Goal: Information Seeking & Learning: Learn about a topic

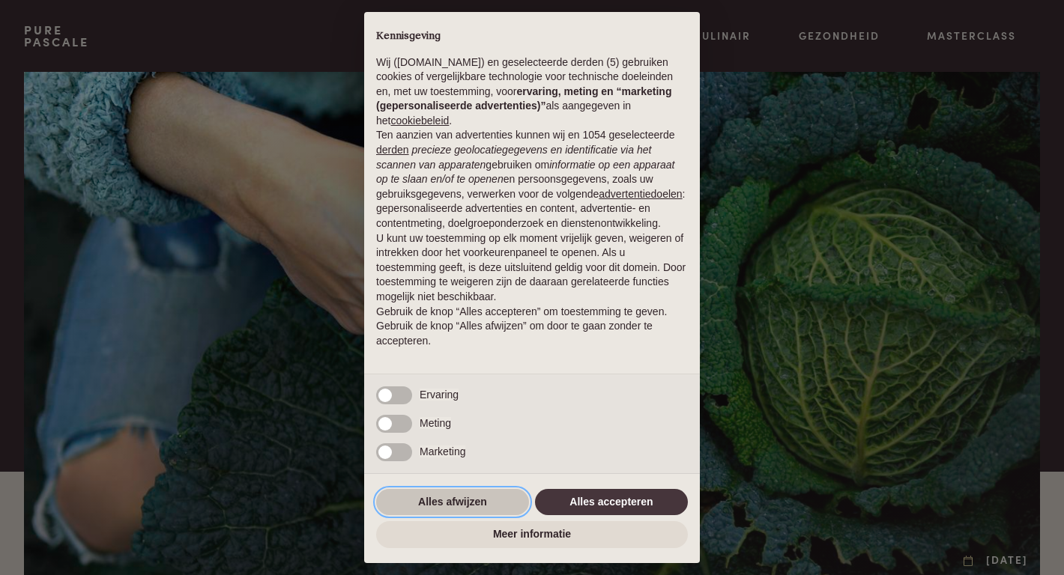
click at [461, 501] on button "Alles afwijzen" at bounding box center [452, 502] width 153 height 27
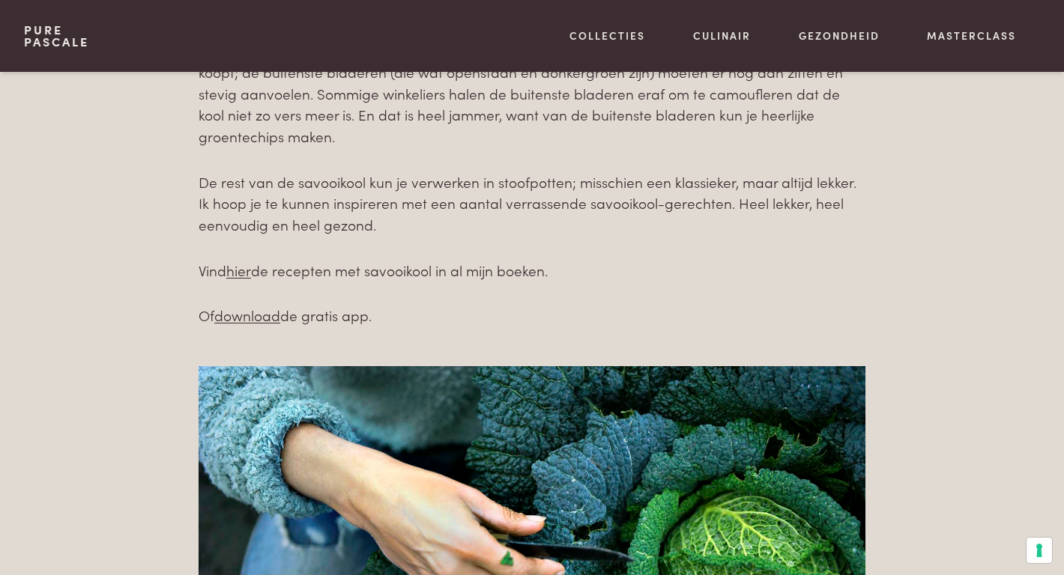
scroll to position [1007, 0]
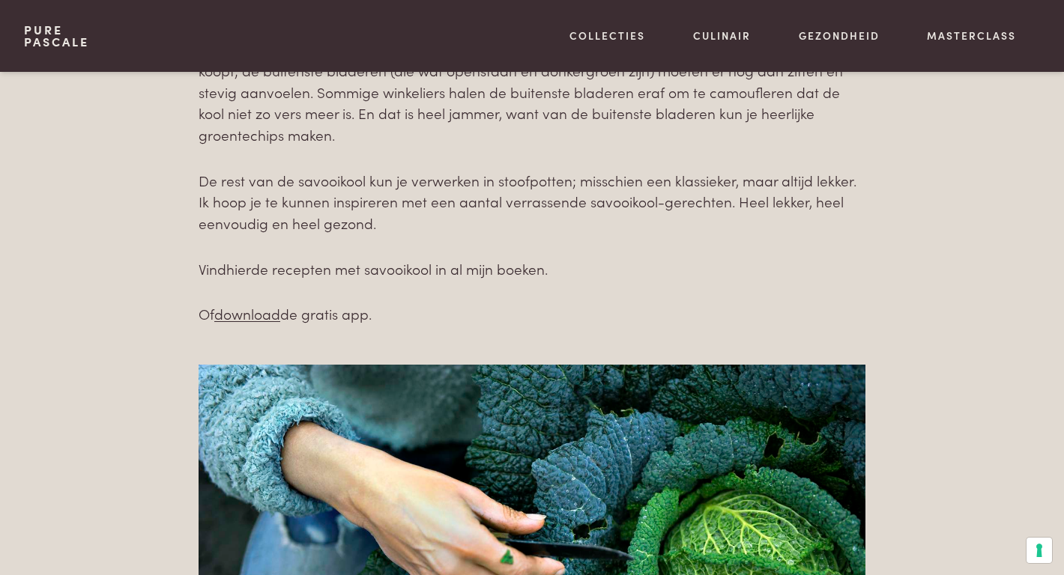
click at [242, 267] on link "hier" at bounding box center [238, 268] width 25 height 20
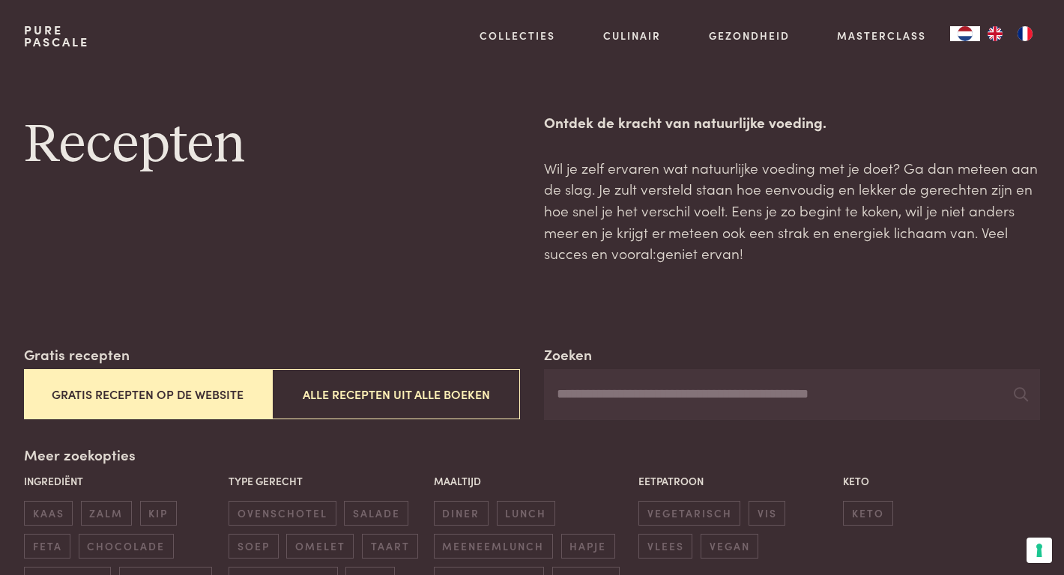
click at [612, 395] on input "Zoeken" at bounding box center [792, 394] width 496 height 51
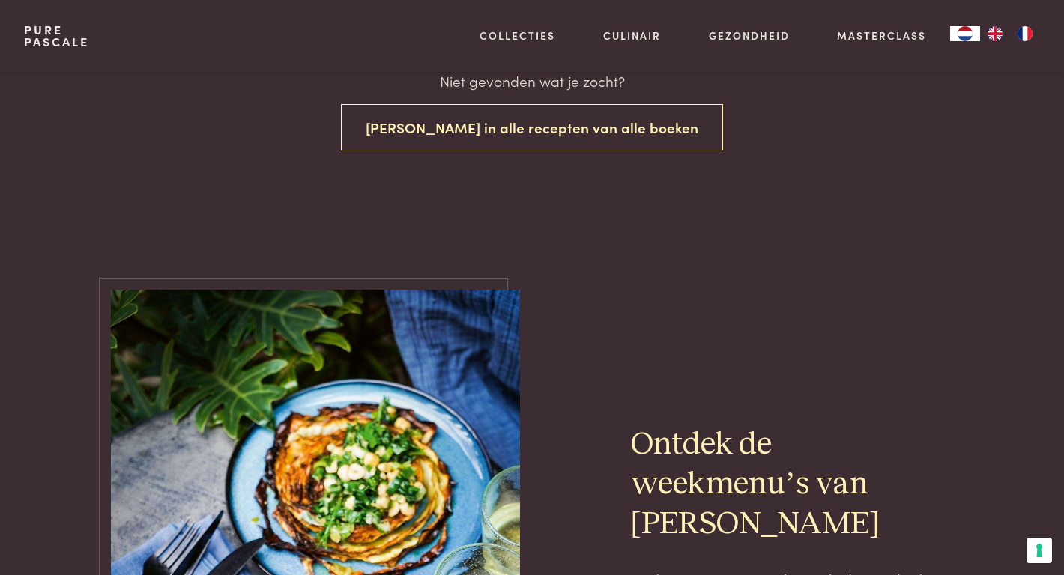
scroll to position [664, 0]
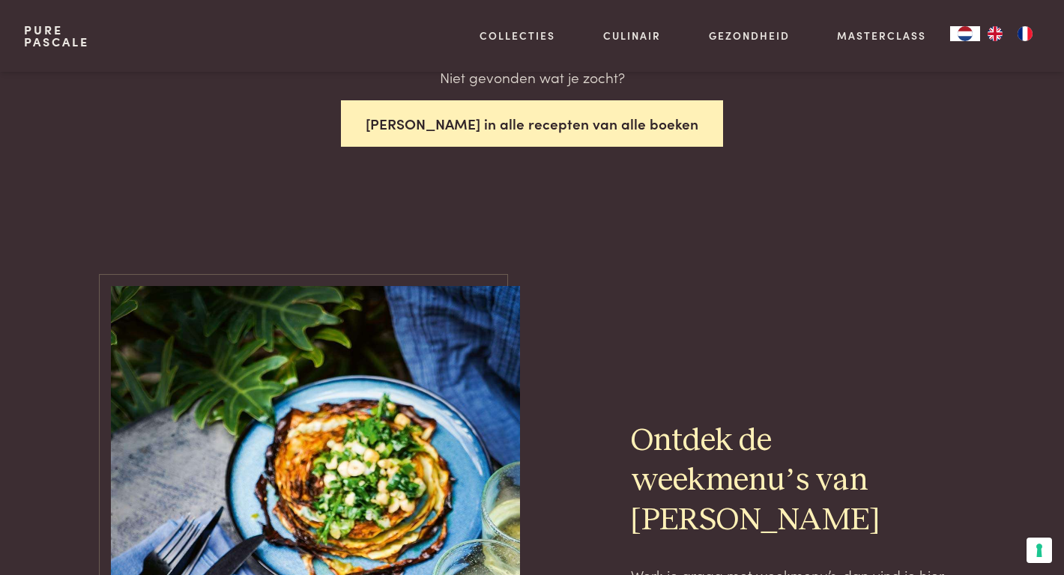
click at [564, 124] on button "Zoek in alle recepten van alle boeken" at bounding box center [532, 123] width 382 height 47
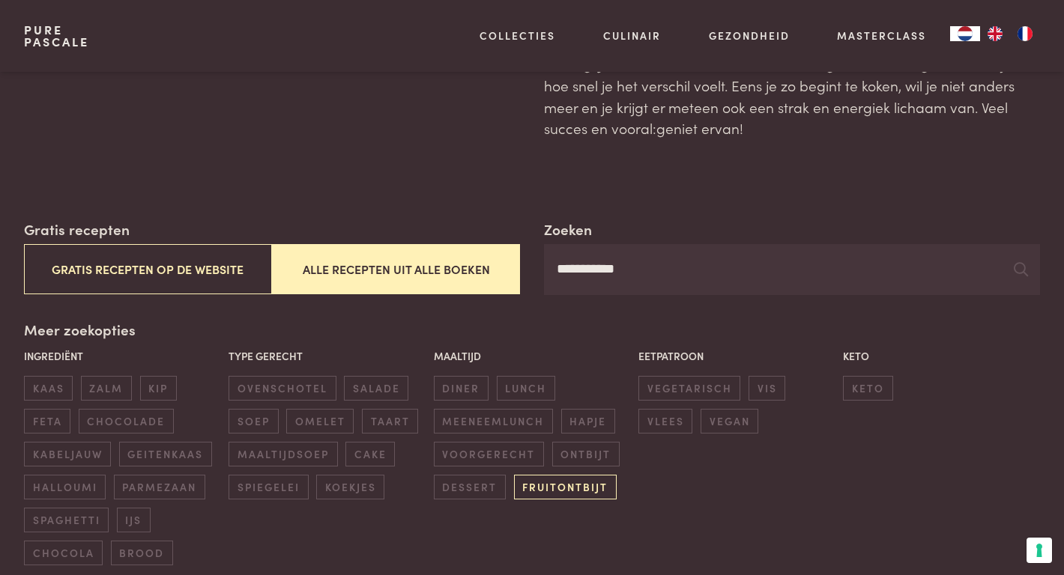
scroll to position [75, 0]
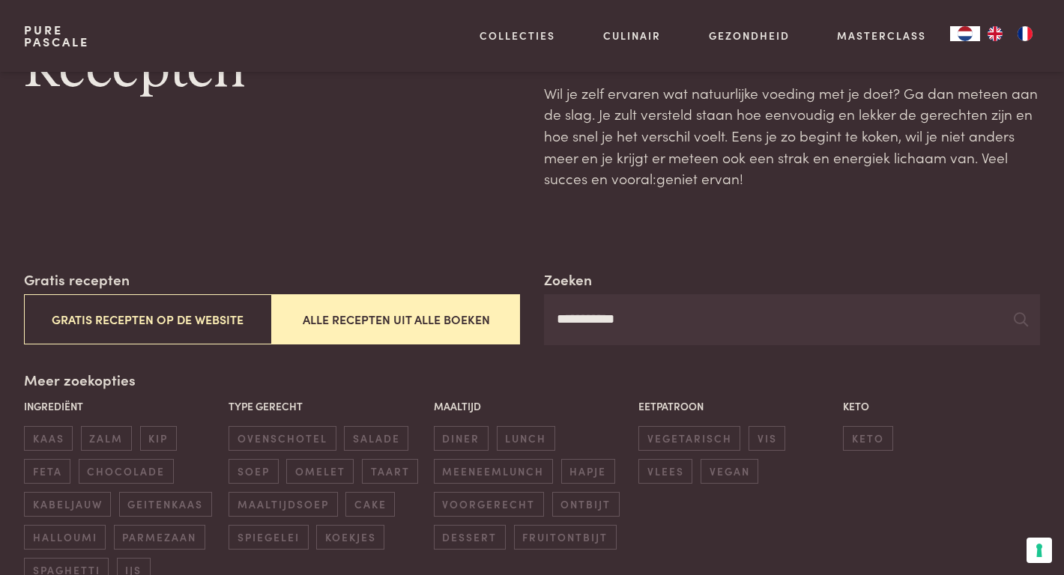
click at [613, 326] on input "**********" at bounding box center [792, 319] width 496 height 51
type input "**********"
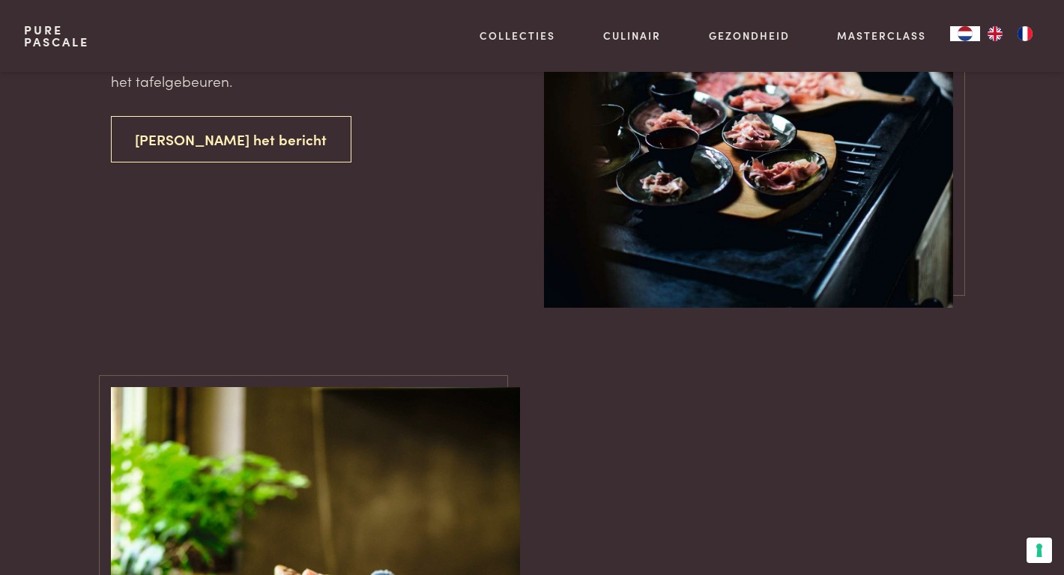
scroll to position [3167, 0]
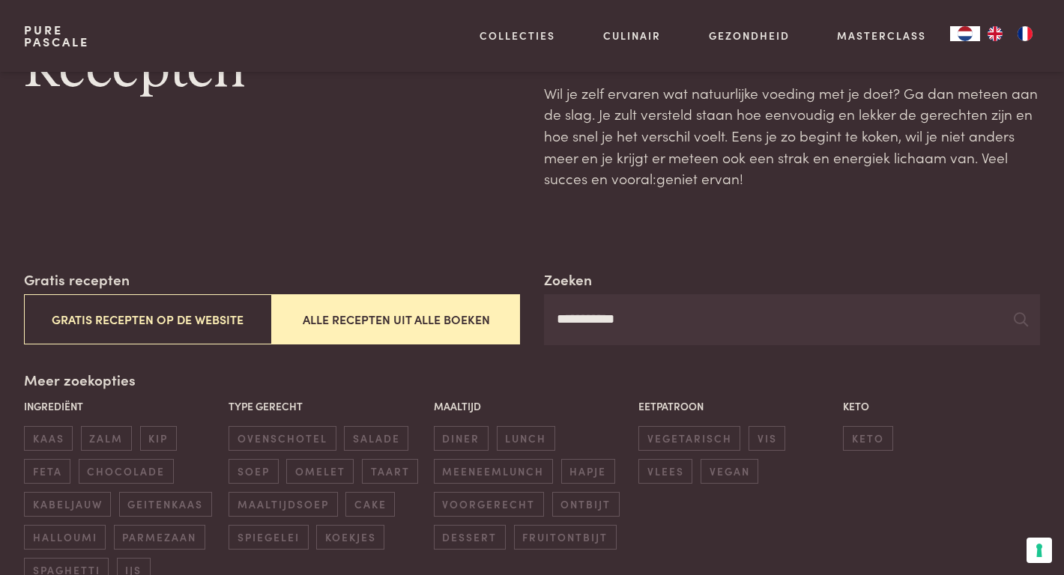
scroll to position [557, 0]
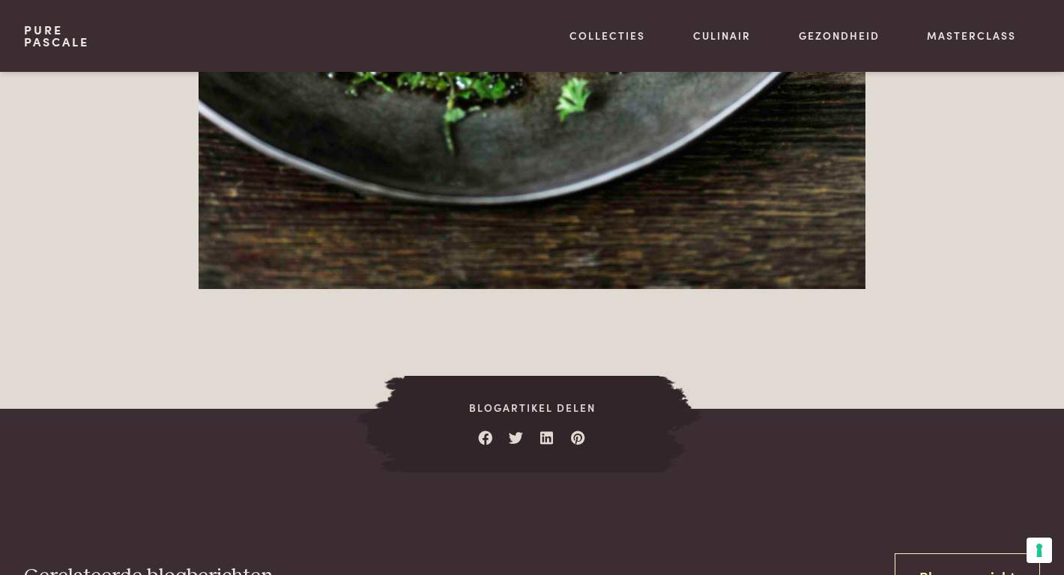
scroll to position [3611, 0]
